Goal: Information Seeking & Learning: Learn about a topic

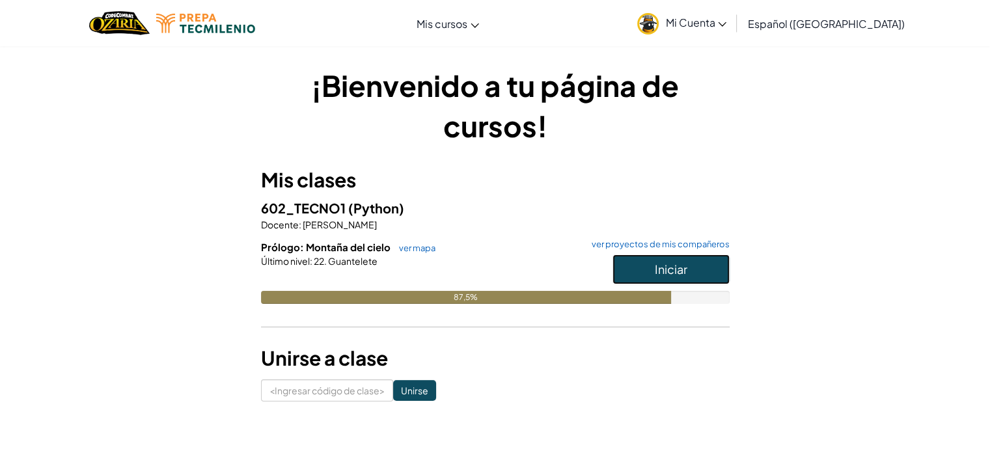
click at [696, 267] on button "Iniciar" at bounding box center [670, 269] width 117 height 30
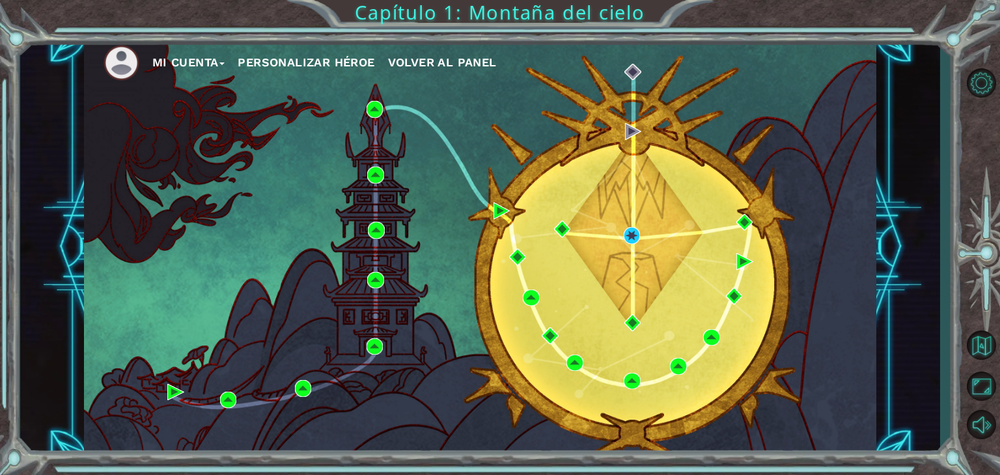
click at [488, 183] on div "Mi Cuenta Personalizar héroe Volver al panel" at bounding box center [480, 247] width 792 height 418
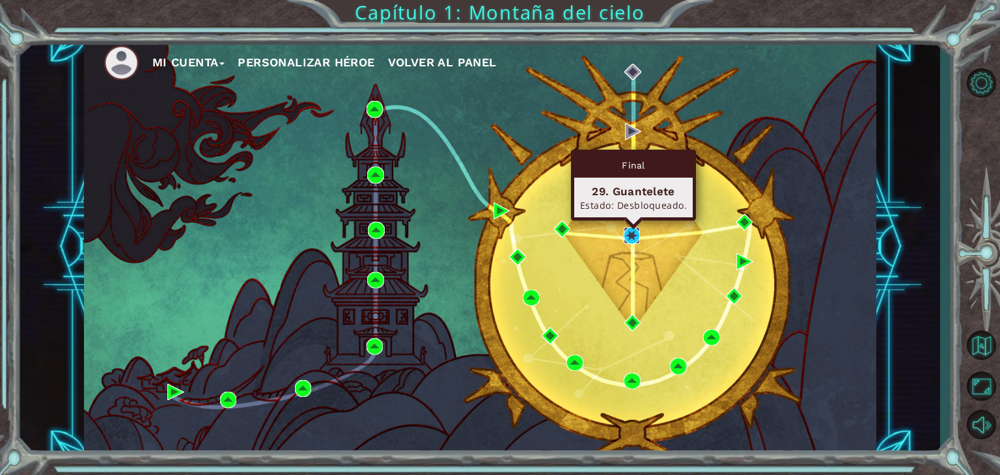
click at [629, 232] on img at bounding box center [631, 235] width 17 height 17
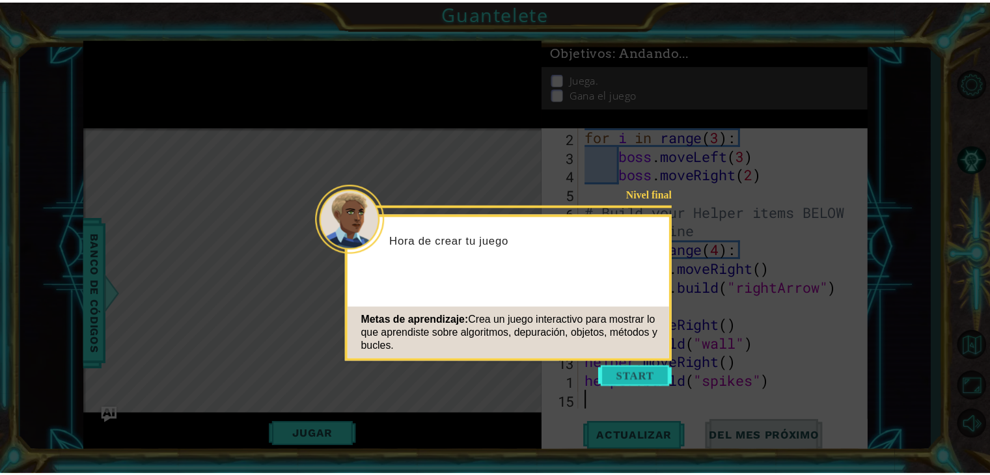
scroll to position [57, 0]
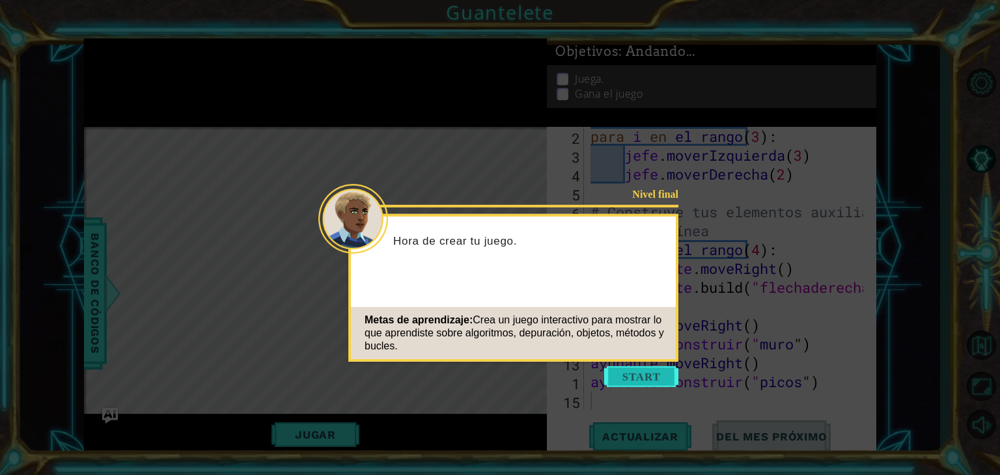
click at [659, 379] on button "Comenzar" at bounding box center [641, 376] width 74 height 21
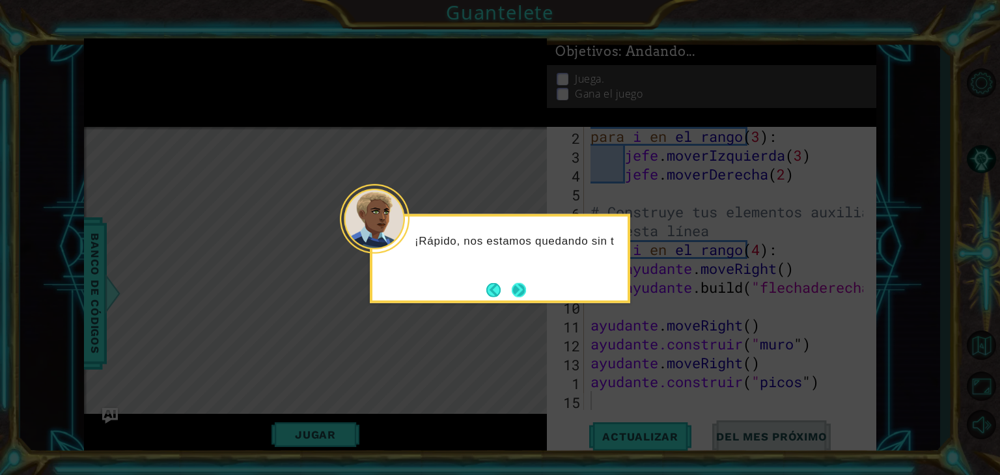
click at [514, 291] on button "Próximo" at bounding box center [519, 289] width 14 height 14
click at [514, 291] on button "Próximo" at bounding box center [519, 289] width 15 height 15
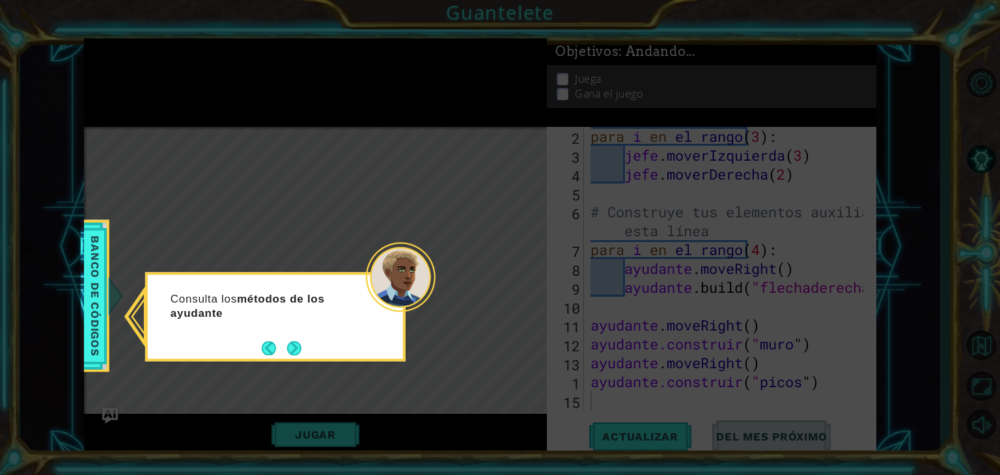
click at [279, 338] on footer at bounding box center [282, 348] width 40 height 20
click at [302, 344] on div "Consulta los métodos de los ayudantes en el banco de c" at bounding box center [275, 313] width 255 height 66
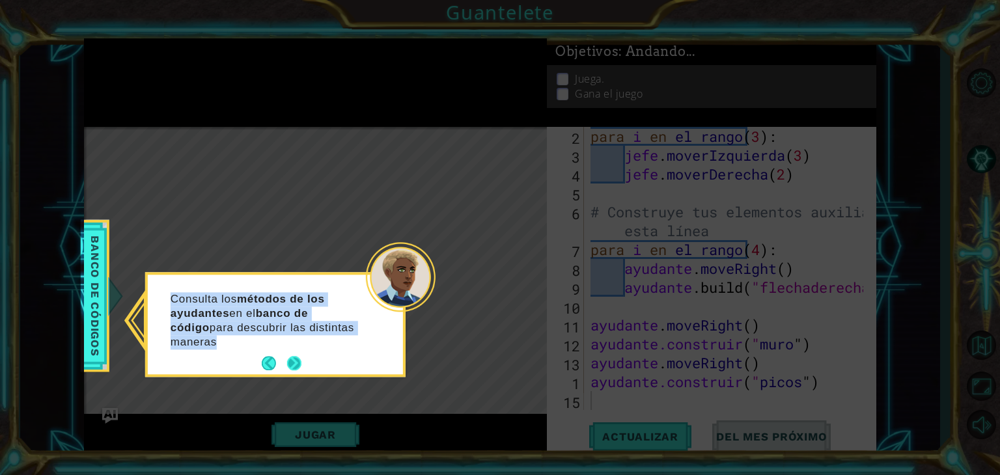
click at [302, 344] on p "Consulta los métodos de los ayudantes en el banco de código para descubrir las …" at bounding box center [268, 320] width 195 height 57
click at [299, 376] on div "Consulta los métodos de los ayudantes en el banco de código para descubrir las …" at bounding box center [275, 324] width 260 height 105
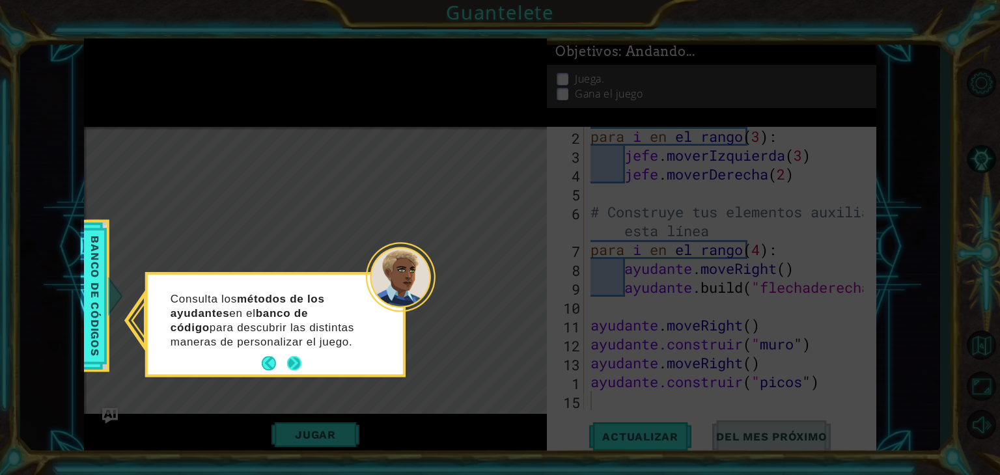
click at [299, 365] on button "Próximo" at bounding box center [294, 363] width 14 height 14
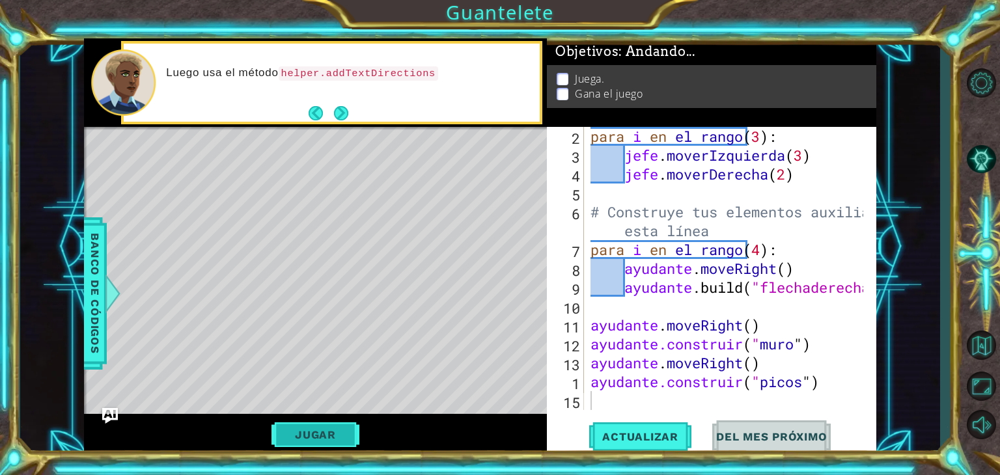
click at [290, 426] on button "Jugar" at bounding box center [315, 434] width 88 height 25
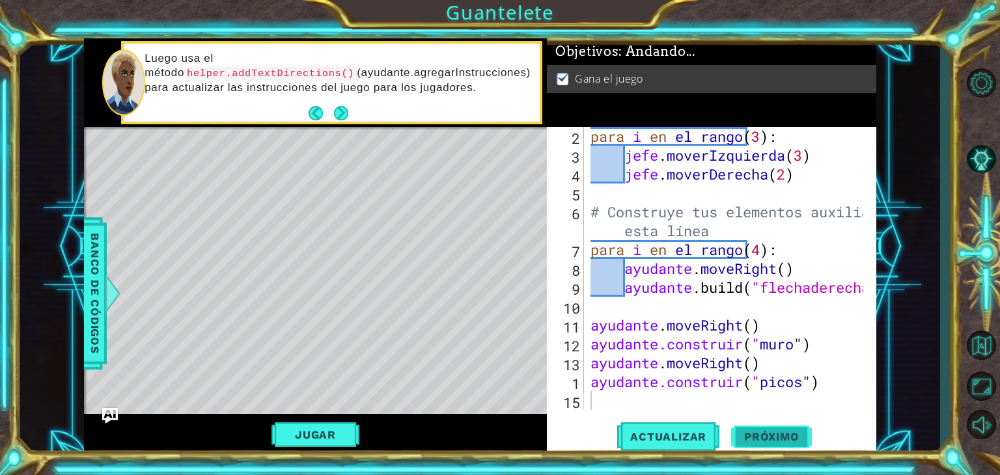
click at [787, 438] on span "Próximo" at bounding box center [771, 437] width 81 height 13
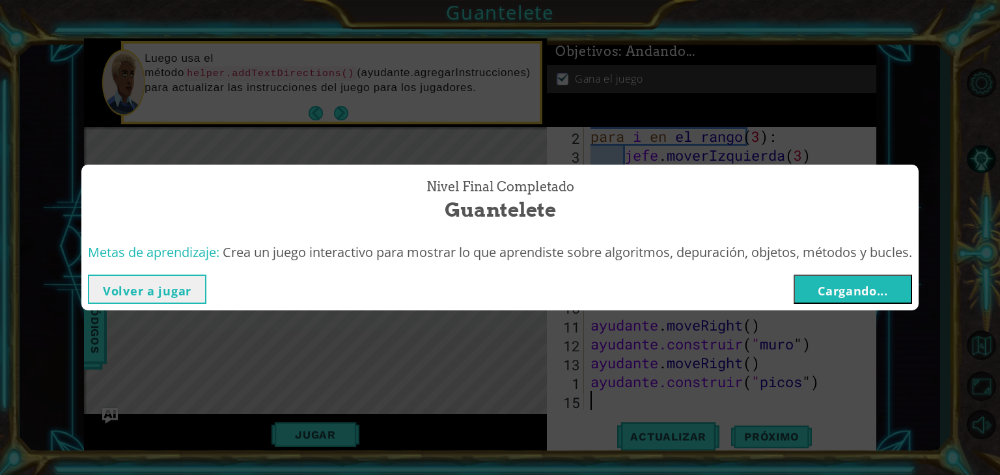
click at [853, 279] on button "Cargando..." at bounding box center [852, 289] width 118 height 29
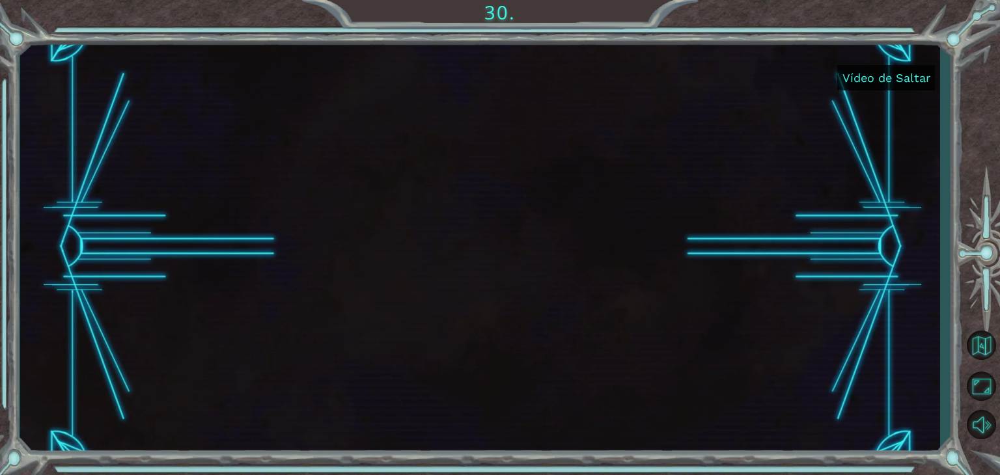
click at [881, 75] on font "Vídeo de Saltar" at bounding box center [886, 78] width 88 height 14
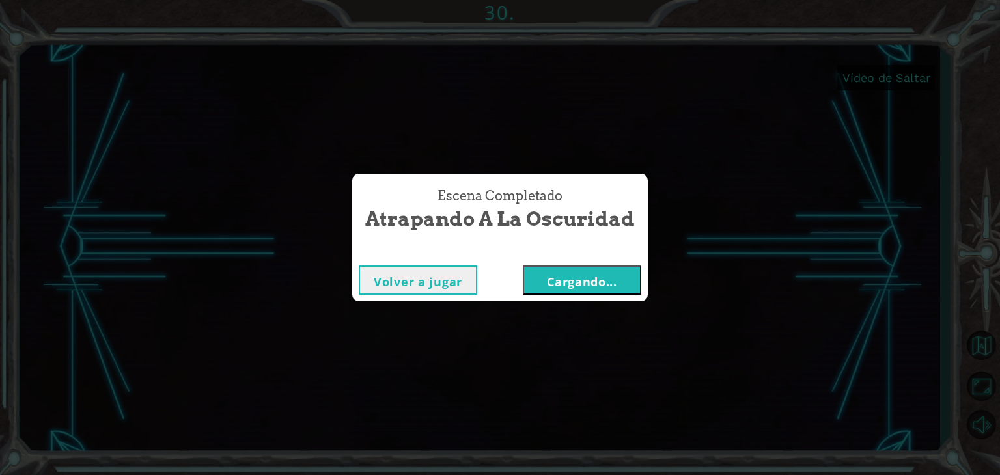
click at [567, 286] on font "Cargando..." at bounding box center [582, 282] width 70 height 16
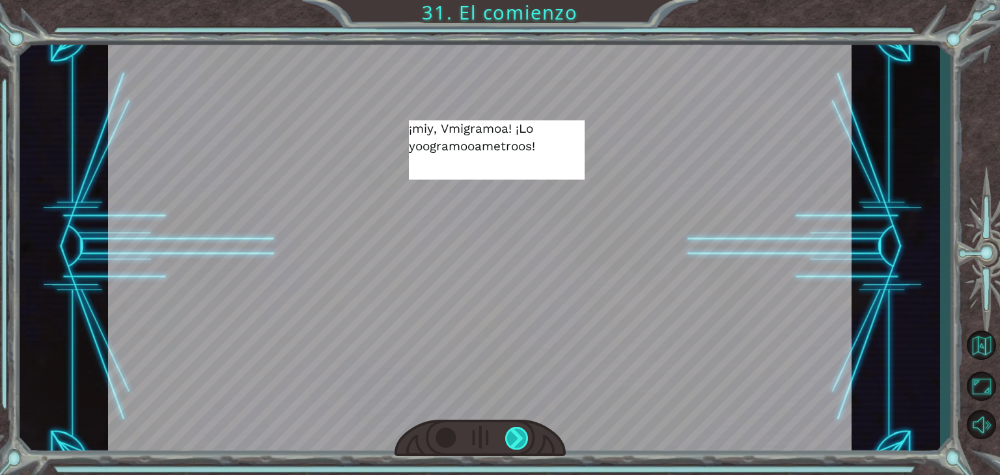
click at [517, 436] on div at bounding box center [516, 438] width 23 height 23
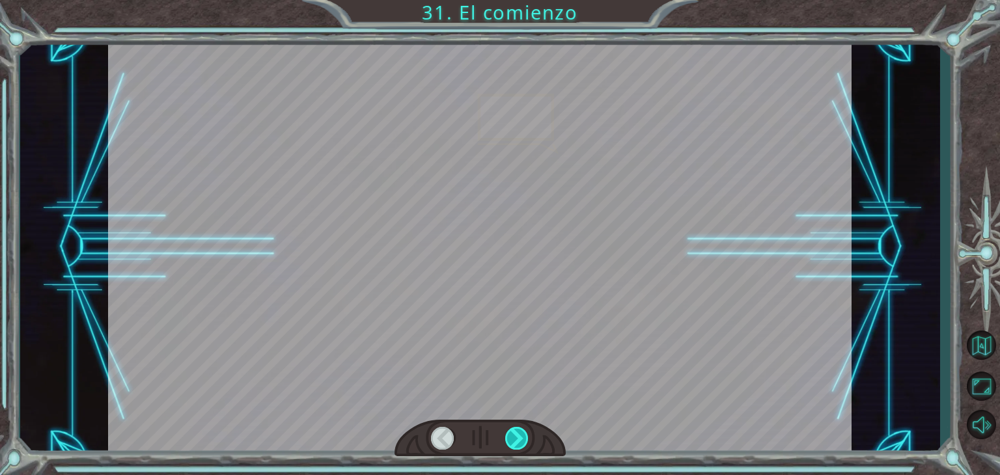
click at [517, 436] on div at bounding box center [516, 438] width 23 height 23
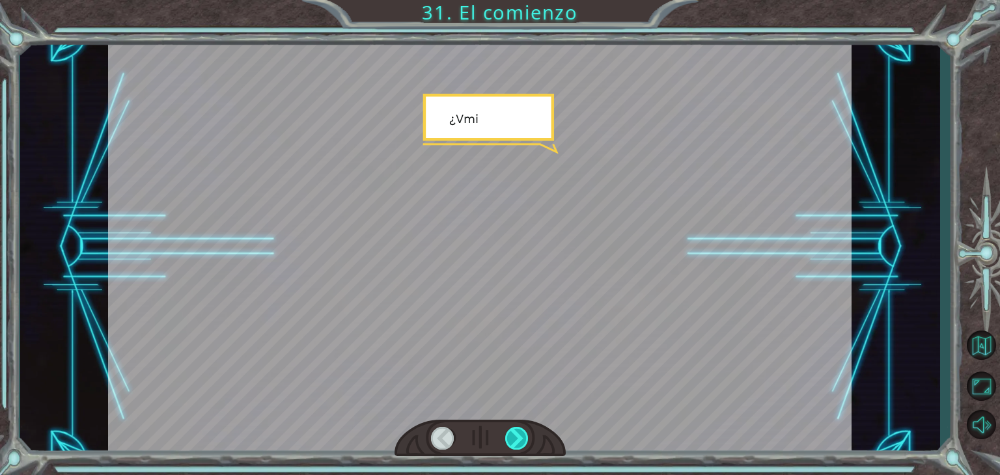
click at [517, 436] on div at bounding box center [516, 438] width 23 height 23
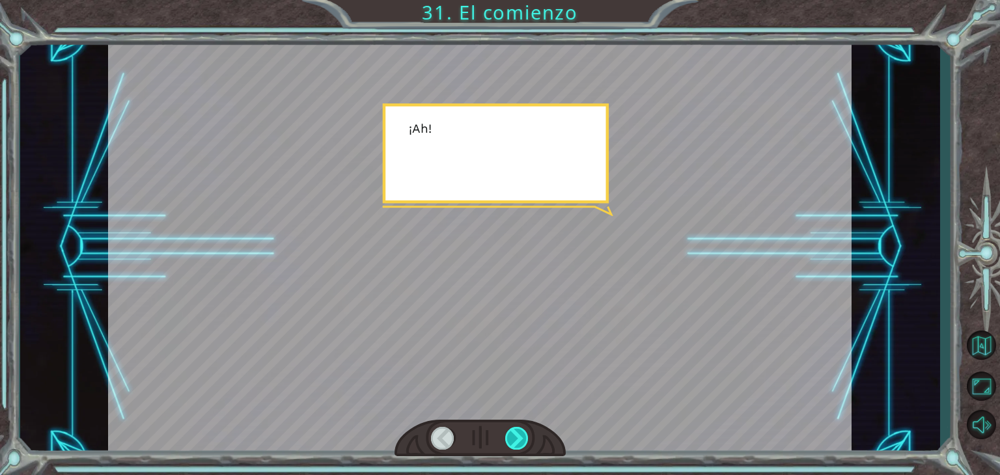
click at [517, 436] on div at bounding box center [516, 438] width 23 height 23
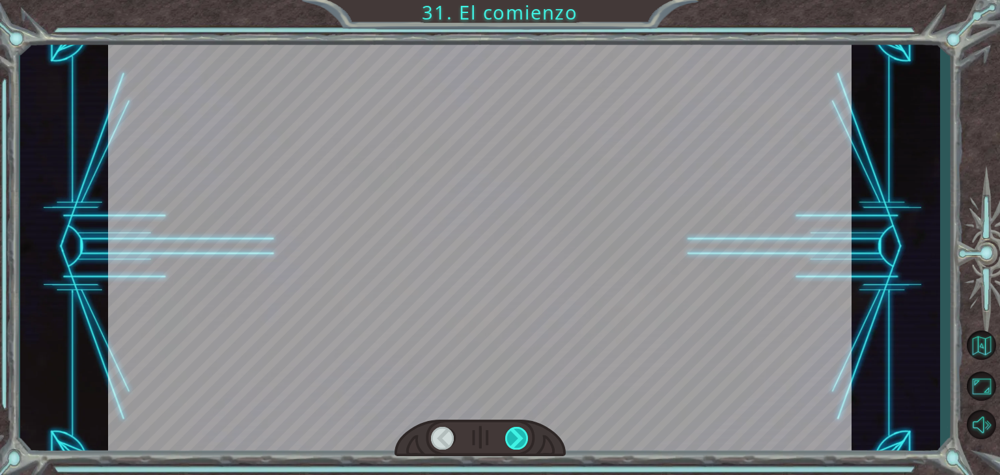
click at [517, 436] on div at bounding box center [516, 438] width 23 height 23
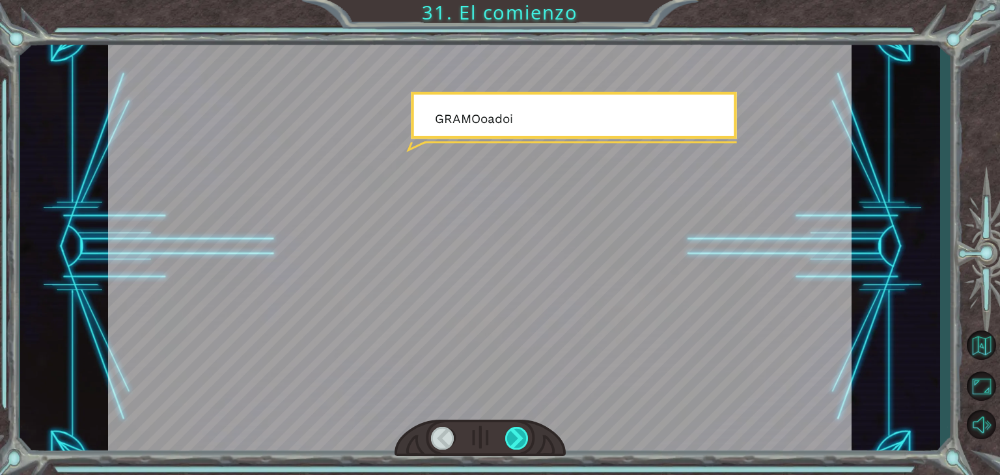
click at [517, 436] on div at bounding box center [516, 438] width 23 height 23
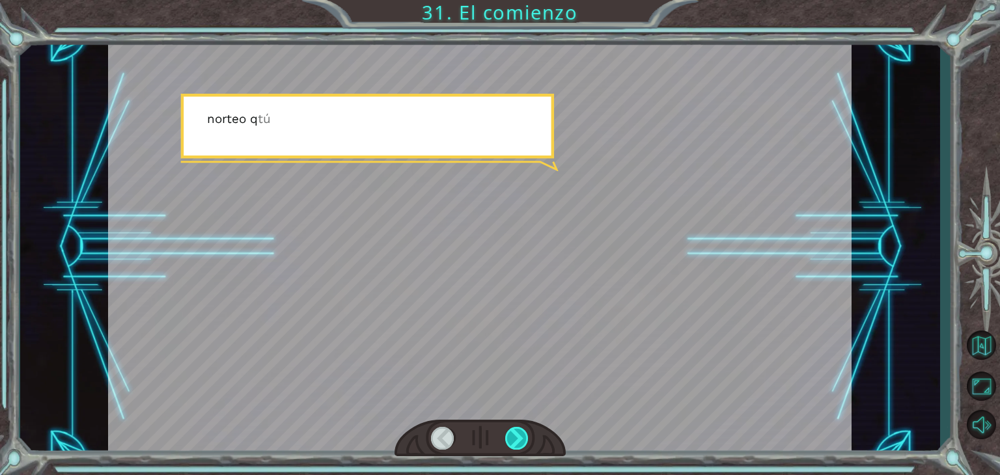
click at [517, 436] on div at bounding box center [516, 438] width 23 height 23
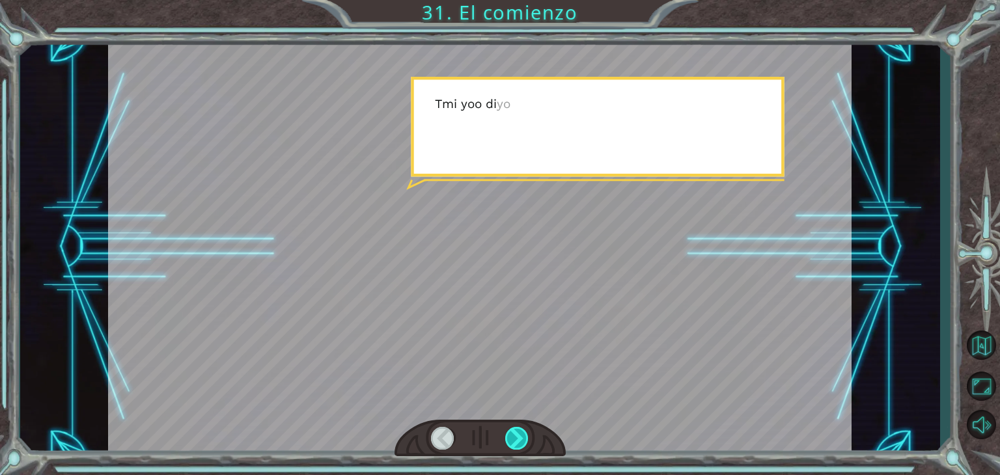
click at [517, 436] on div at bounding box center [516, 438] width 23 height 23
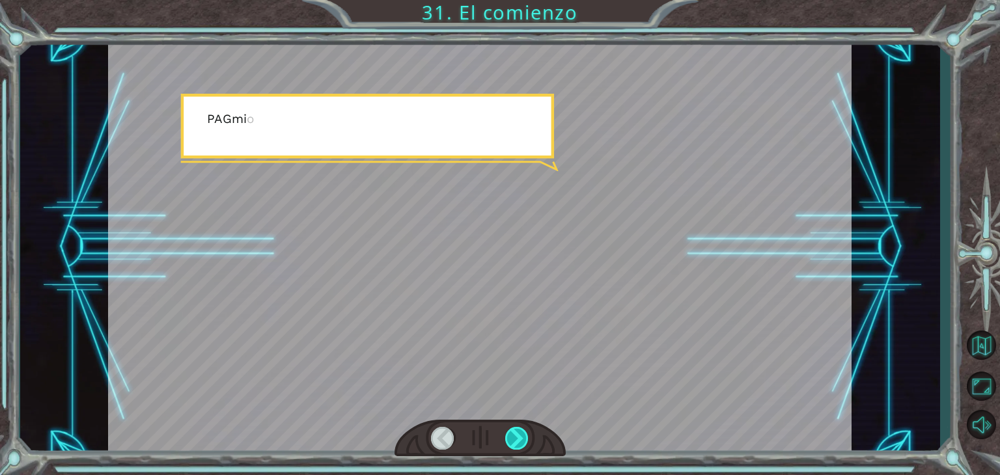
click at [517, 436] on div at bounding box center [516, 438] width 23 height 23
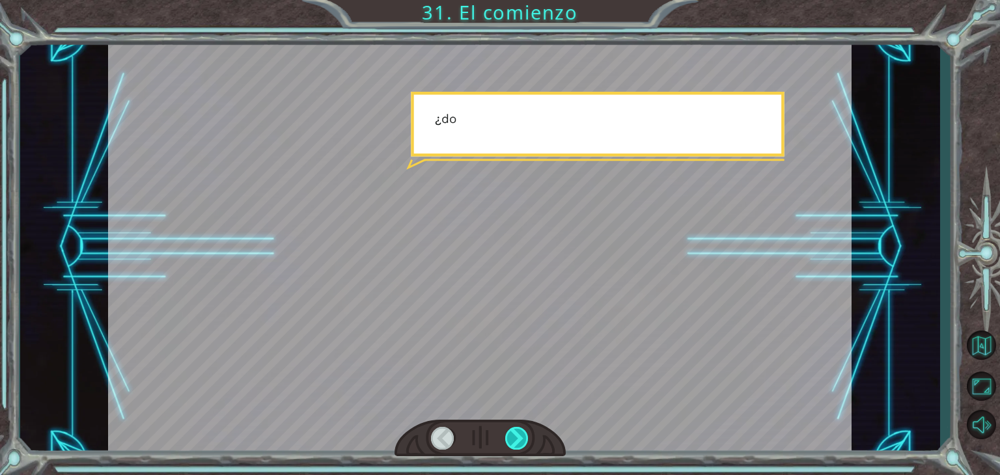
click at [517, 436] on div at bounding box center [516, 438] width 23 height 23
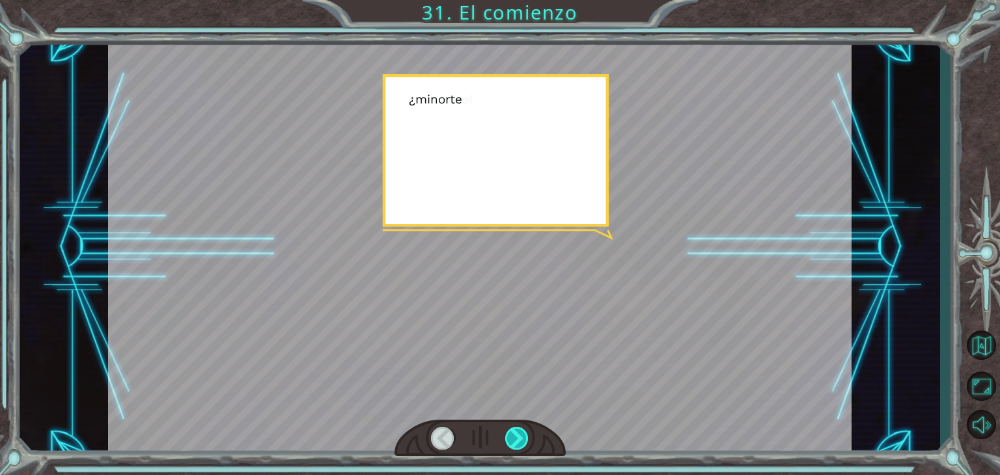
click at [517, 436] on div at bounding box center [516, 438] width 23 height 23
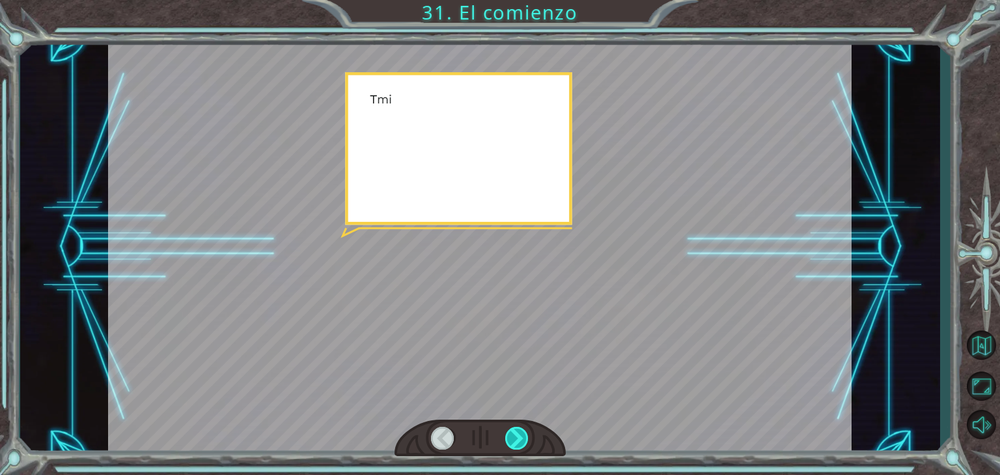
click at [517, 436] on div at bounding box center [516, 438] width 23 height 23
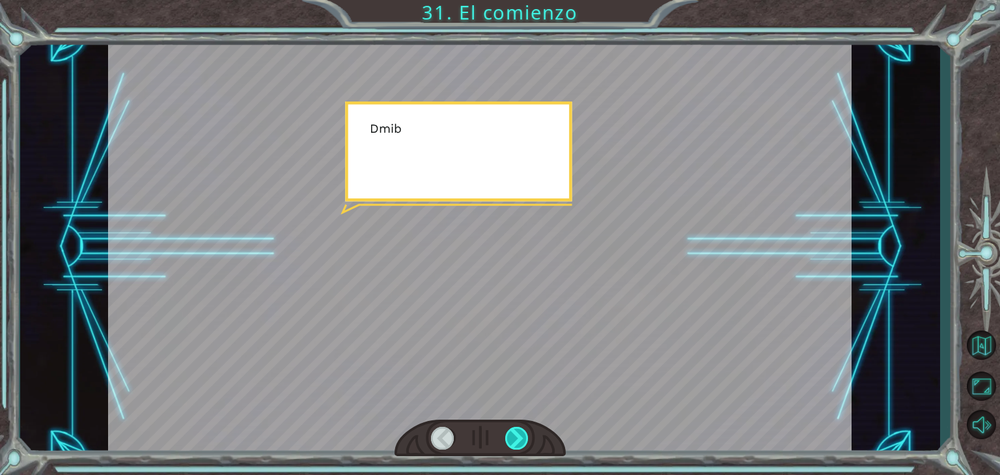
click at [517, 436] on div at bounding box center [516, 438] width 23 height 23
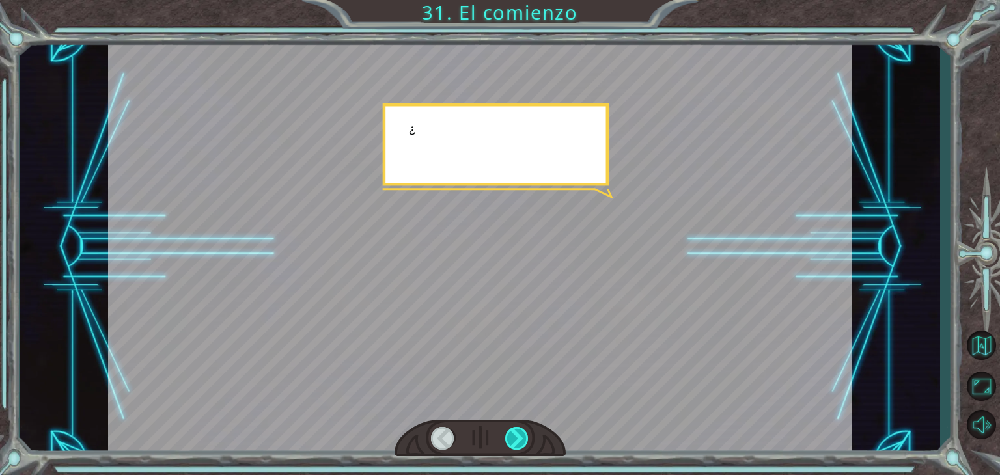
click at [517, 436] on div at bounding box center [516, 438] width 23 height 23
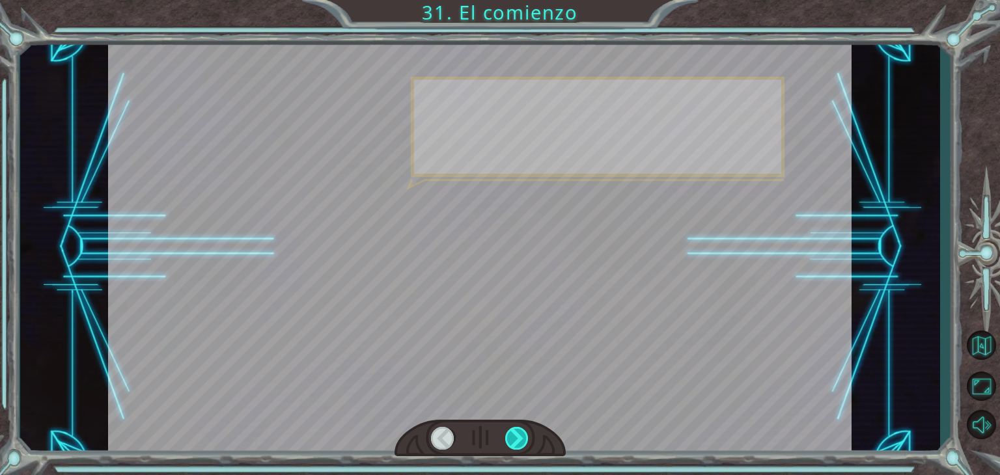
click at [517, 436] on div at bounding box center [516, 438] width 23 height 23
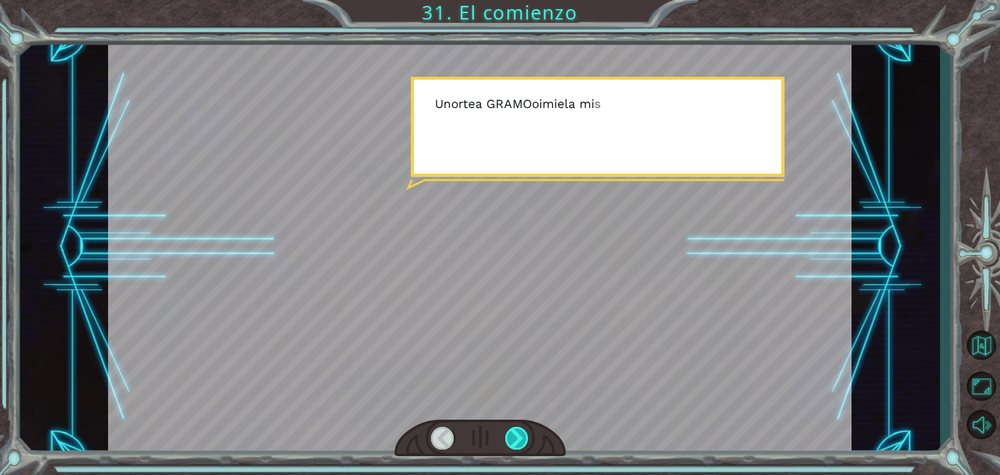
click at [517, 436] on div at bounding box center [516, 438] width 23 height 23
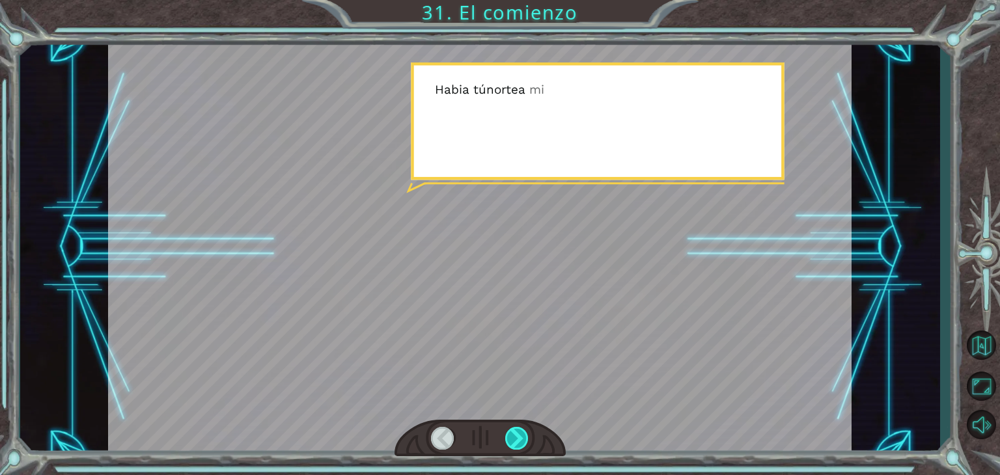
click at [517, 436] on div at bounding box center [516, 438] width 23 height 23
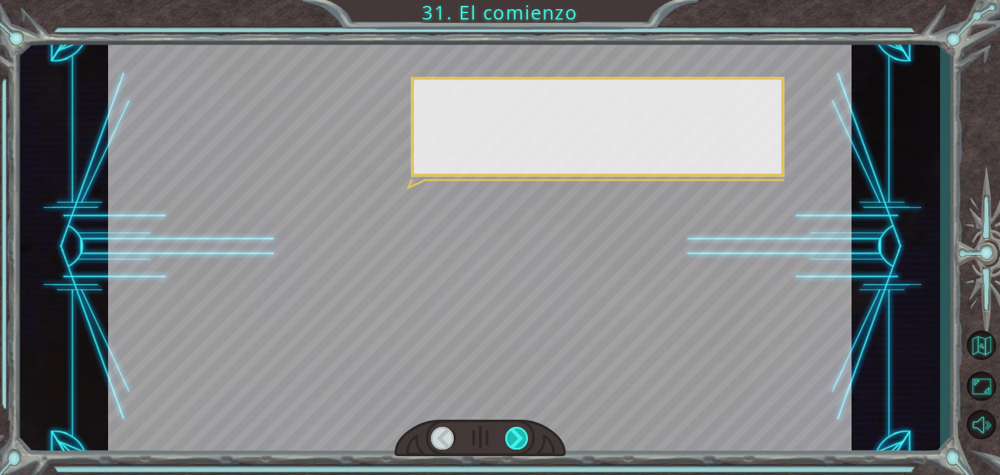
click at [517, 436] on div at bounding box center [516, 438] width 23 height 23
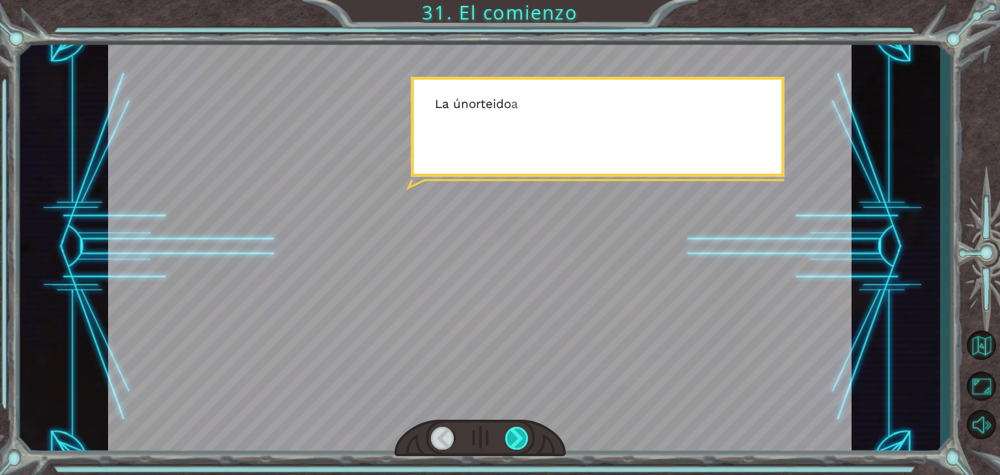
click at [517, 436] on div at bounding box center [516, 438] width 23 height 23
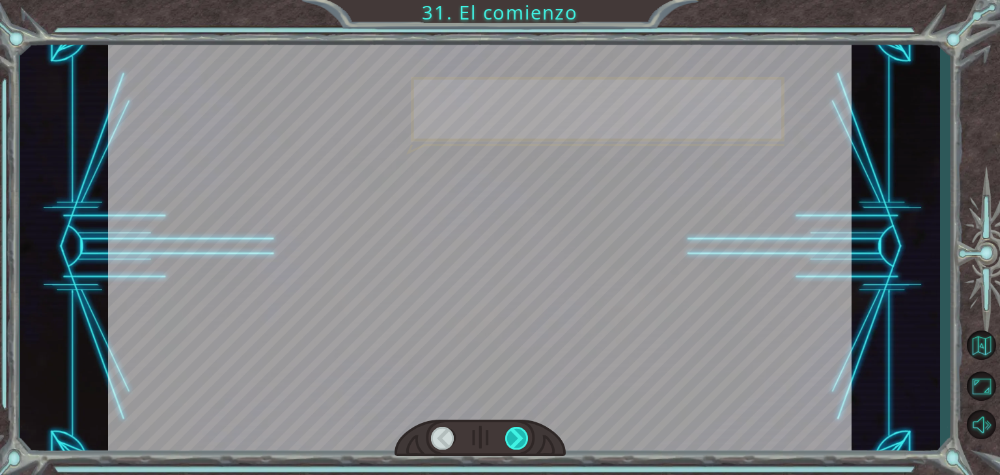
click at [517, 436] on div at bounding box center [516, 438] width 23 height 23
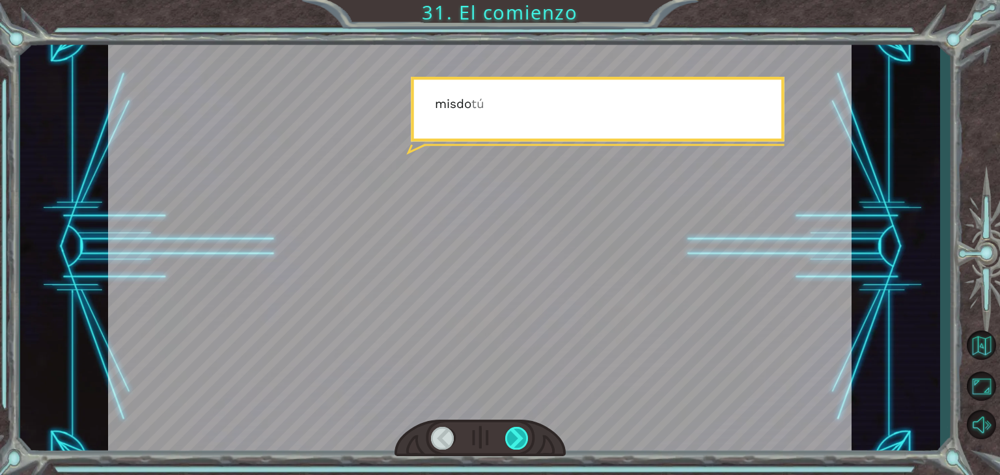
click at [517, 436] on div at bounding box center [516, 438] width 23 height 23
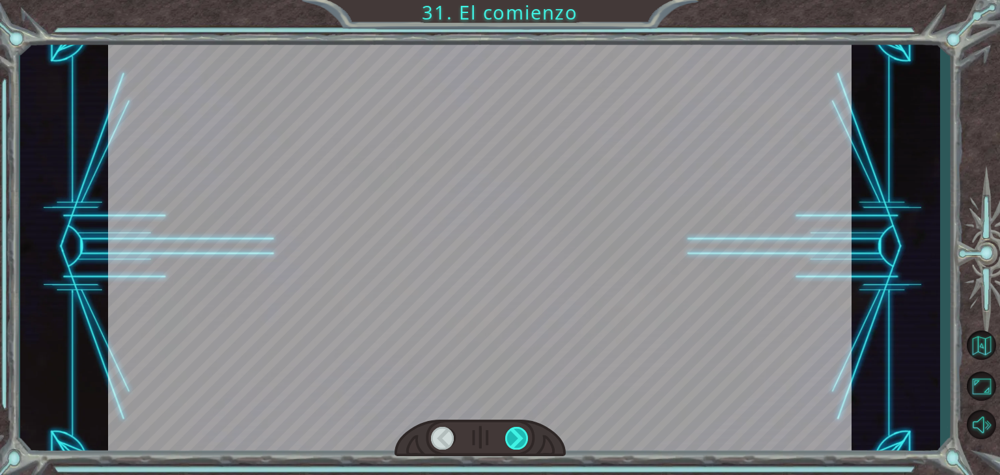
click at [517, 436] on div at bounding box center [516, 438] width 23 height 23
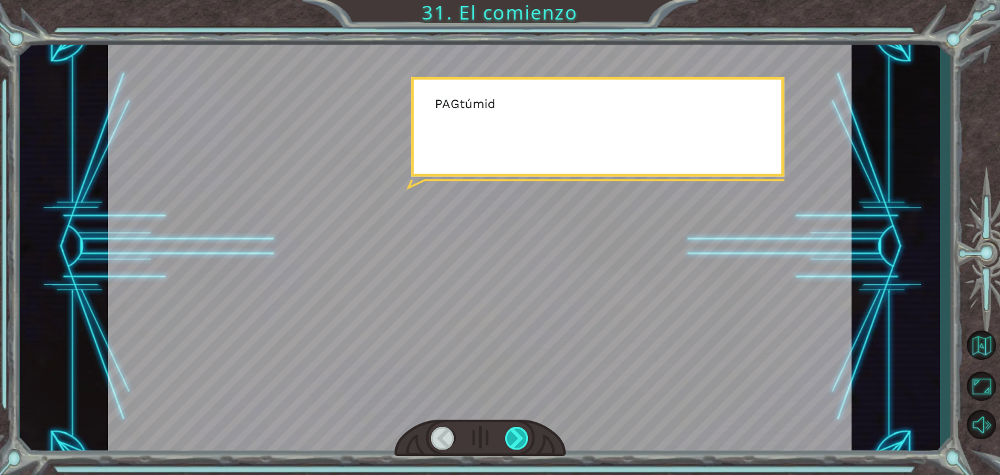
click at [517, 436] on div at bounding box center [516, 438] width 23 height 23
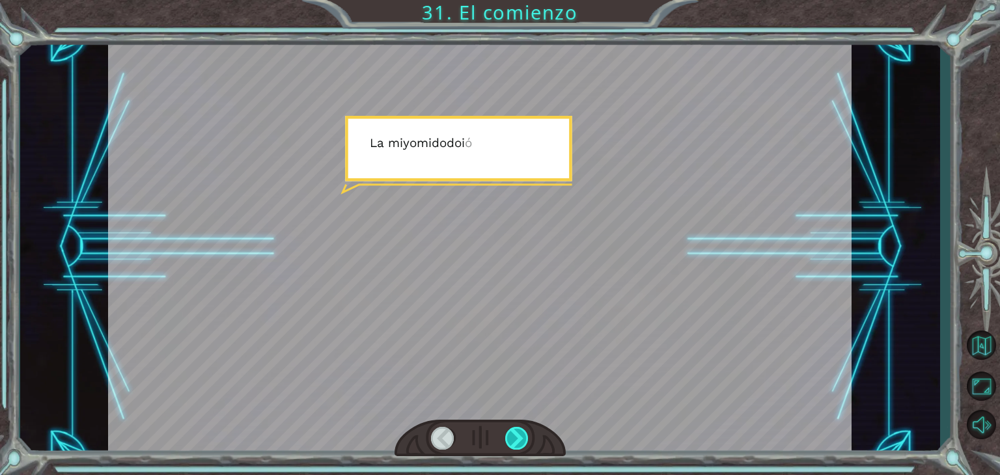
click at [517, 436] on div at bounding box center [516, 438] width 23 height 23
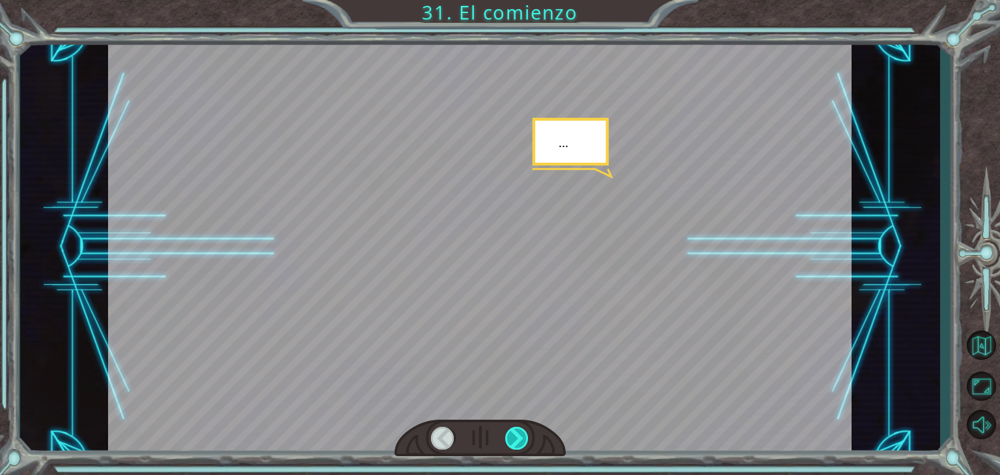
click at [517, 436] on div at bounding box center [516, 438] width 23 height 23
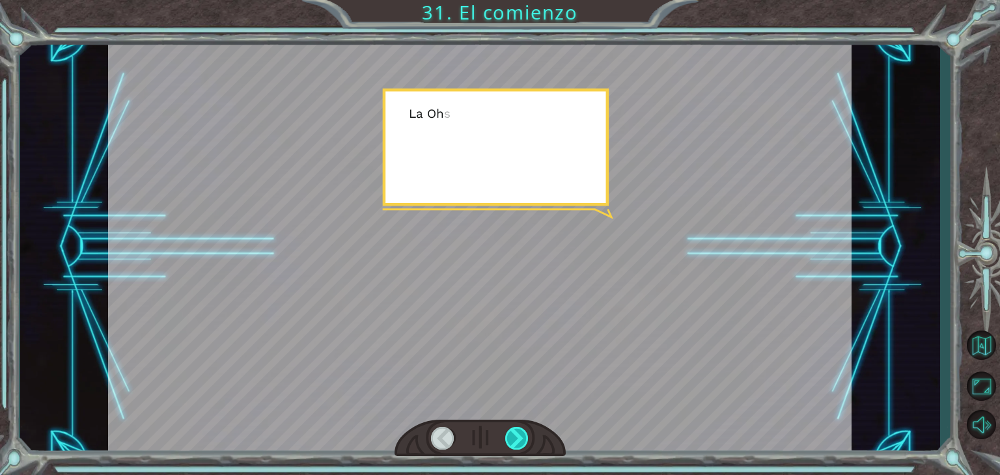
click at [517, 436] on div at bounding box center [516, 438] width 23 height 23
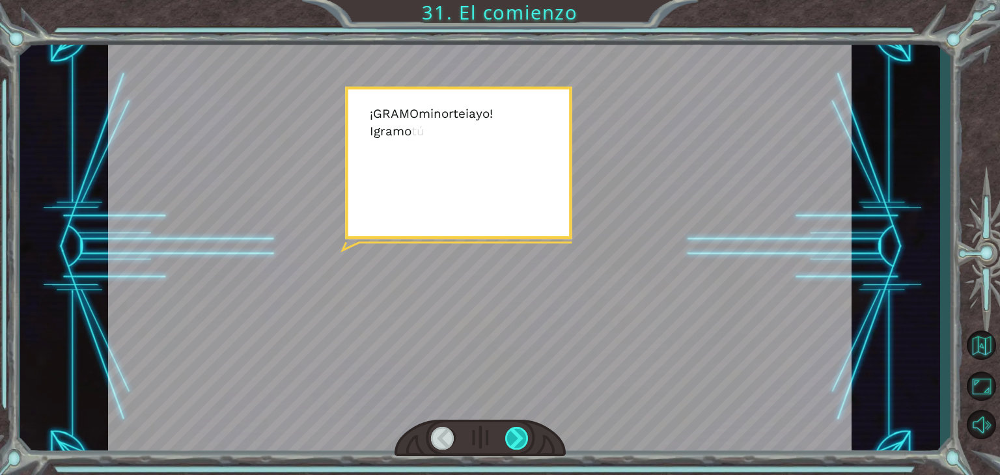
click at [517, 436] on div at bounding box center [516, 438] width 23 height 23
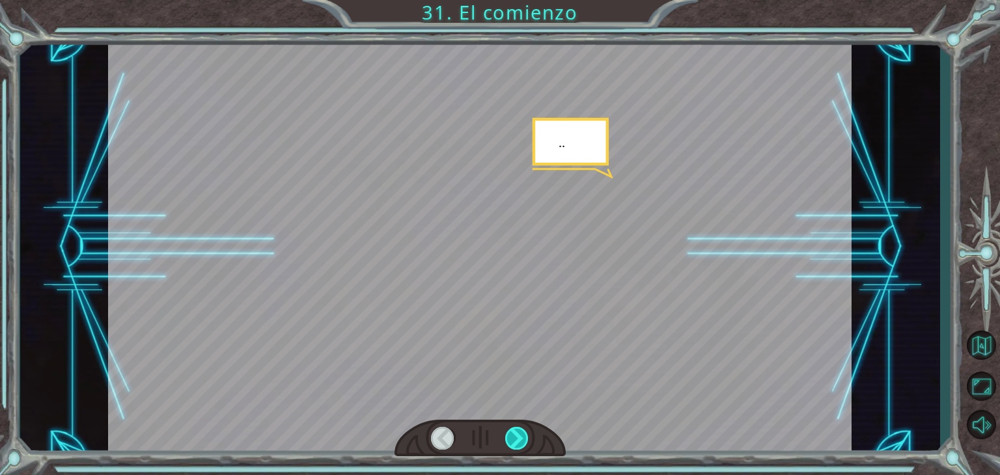
click at [517, 436] on div at bounding box center [516, 438] width 23 height 23
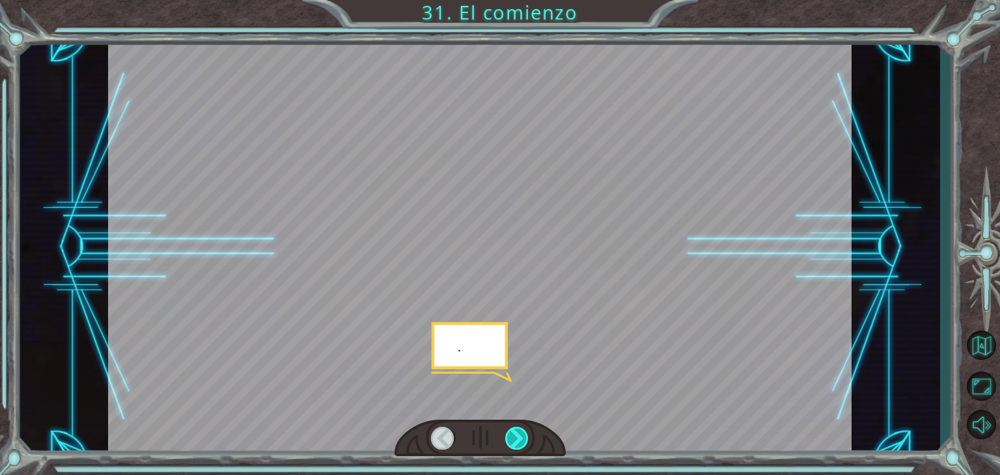
click at [517, 436] on div at bounding box center [516, 438] width 23 height 23
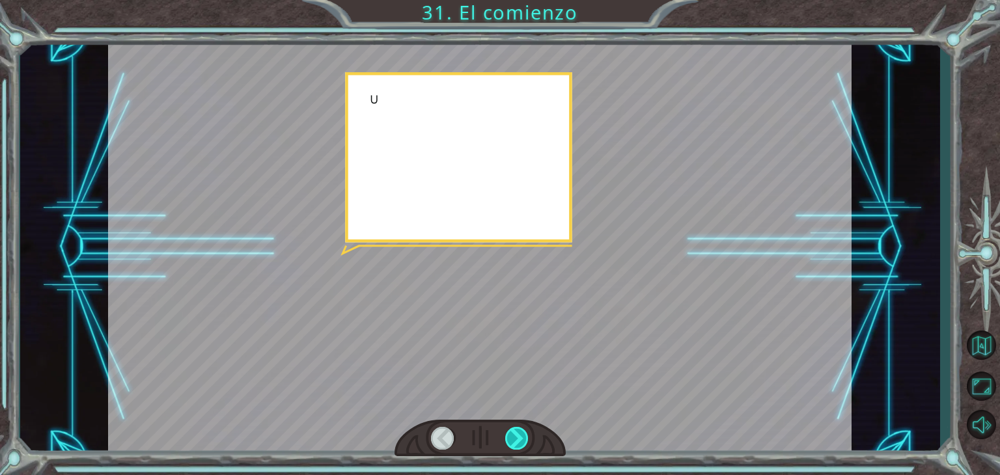
click at [517, 436] on div at bounding box center [516, 438] width 23 height 23
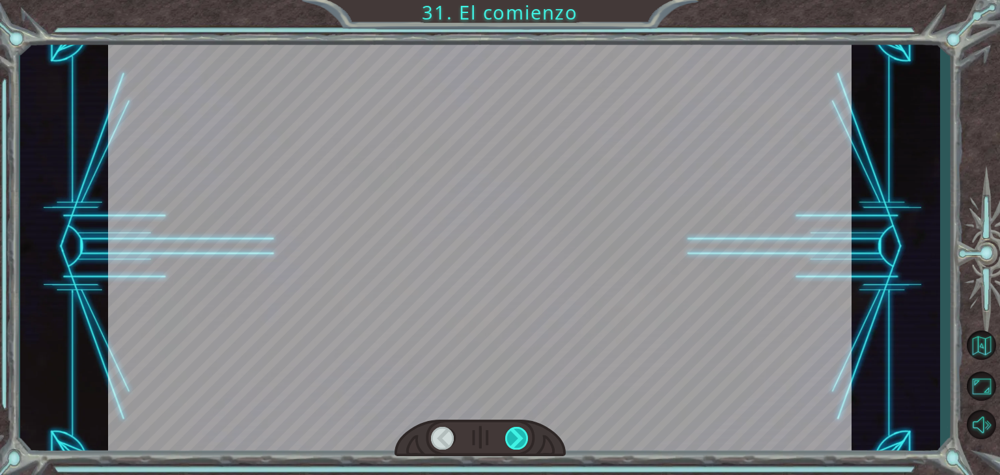
click at [517, 436] on div at bounding box center [516, 438] width 23 height 23
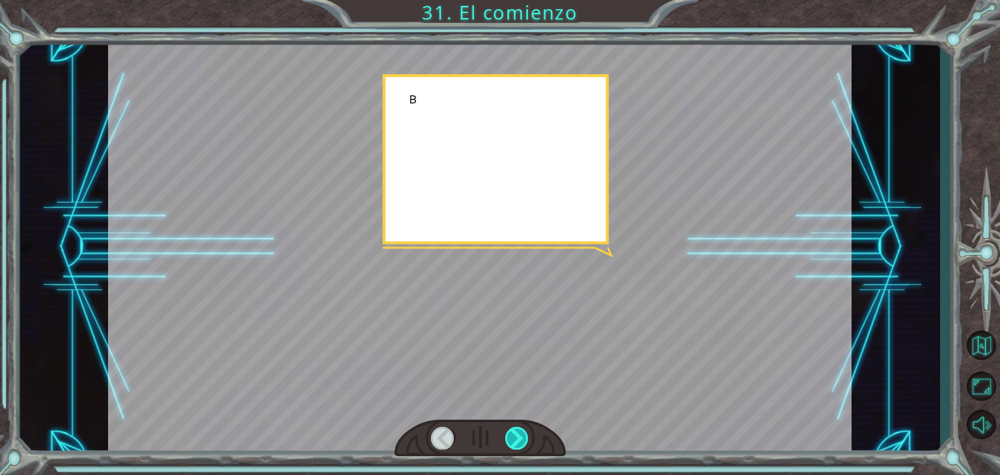
click at [517, 436] on div at bounding box center [516, 438] width 23 height 23
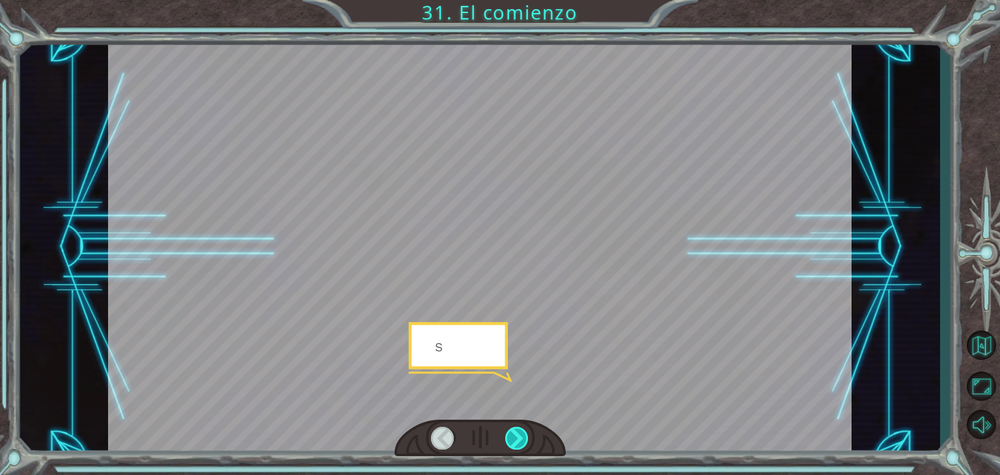
click at [517, 436] on div at bounding box center [516, 438] width 23 height 23
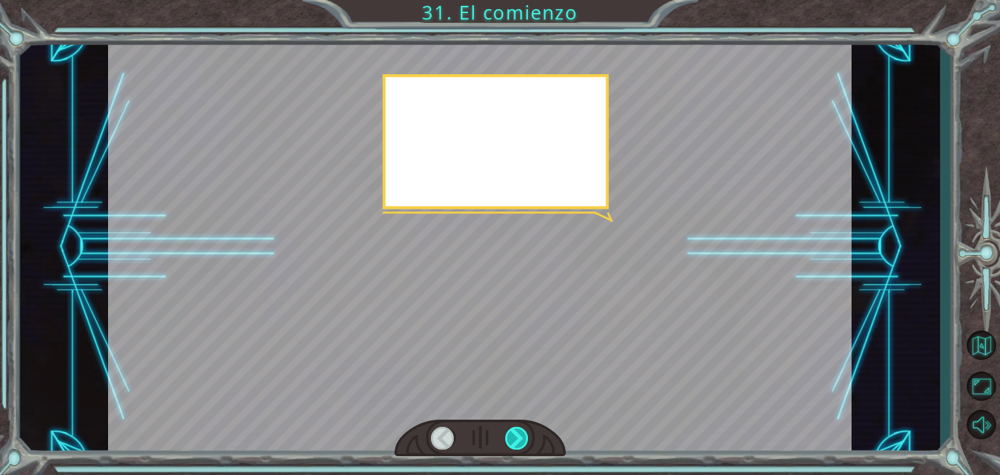
click at [517, 436] on div at bounding box center [516, 438] width 23 height 23
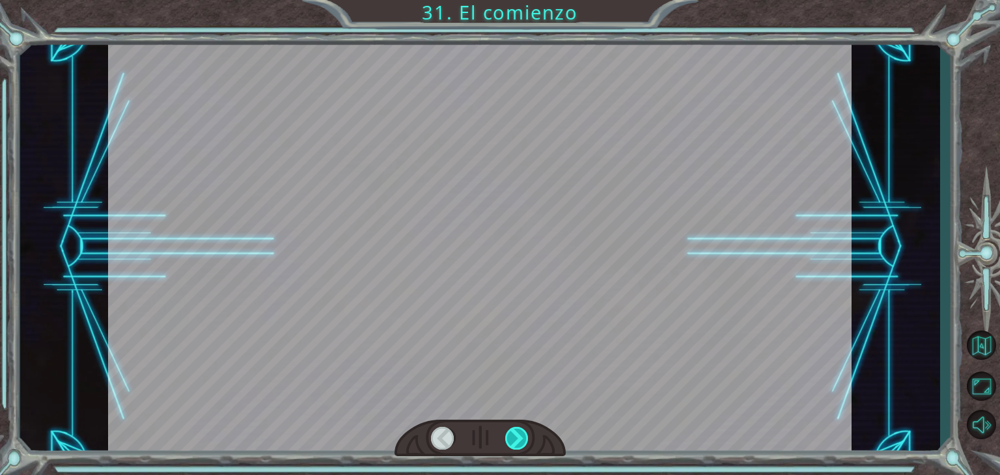
click at [517, 436] on div at bounding box center [516, 438] width 23 height 23
click at [517, 0] on div "Temporary Text ¡ mi y , V mi gramo a ! ¡ L o yo o gramo o a metro o s ! ¡ METRO…" at bounding box center [500, 0] width 1000 height 0
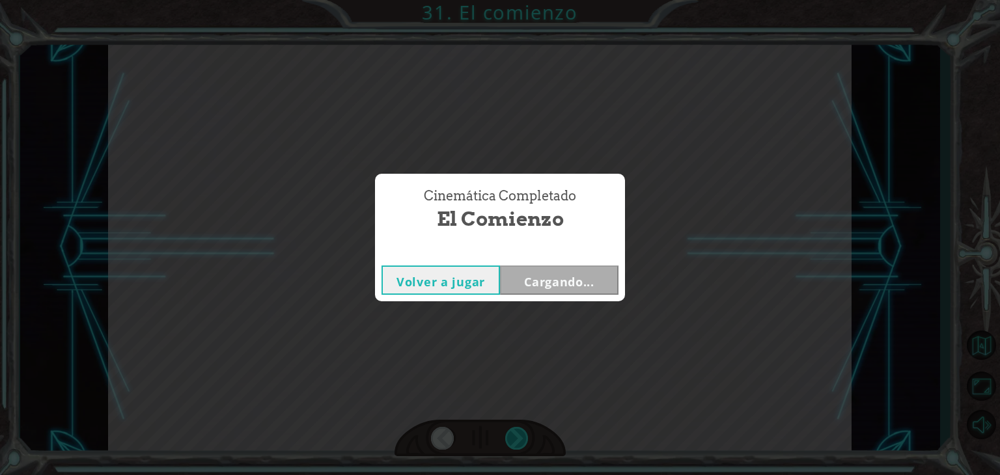
click at [517, 436] on div "Cinemática Completado El comienzo Volver a jugar Cargando..." at bounding box center [500, 237] width 1000 height 475
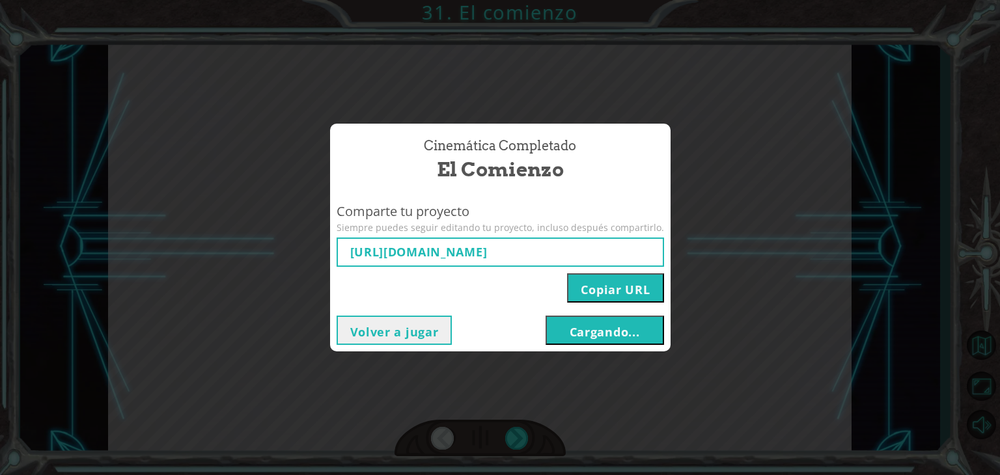
type input "[URL][DOMAIN_NAME]"
click at [586, 326] on font "Cargando..." at bounding box center [604, 332] width 70 height 16
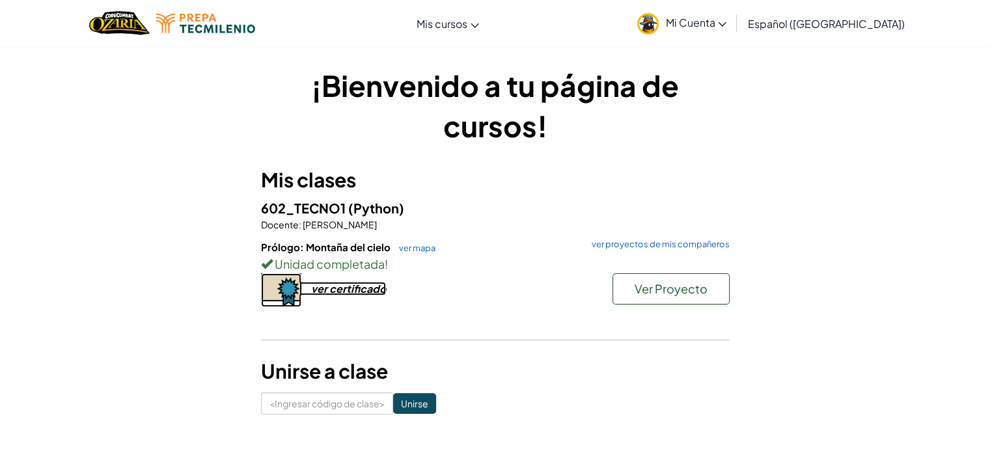
click at [338, 284] on font "ver certificado" at bounding box center [348, 289] width 75 height 14
